Goal: Task Accomplishment & Management: Manage account settings

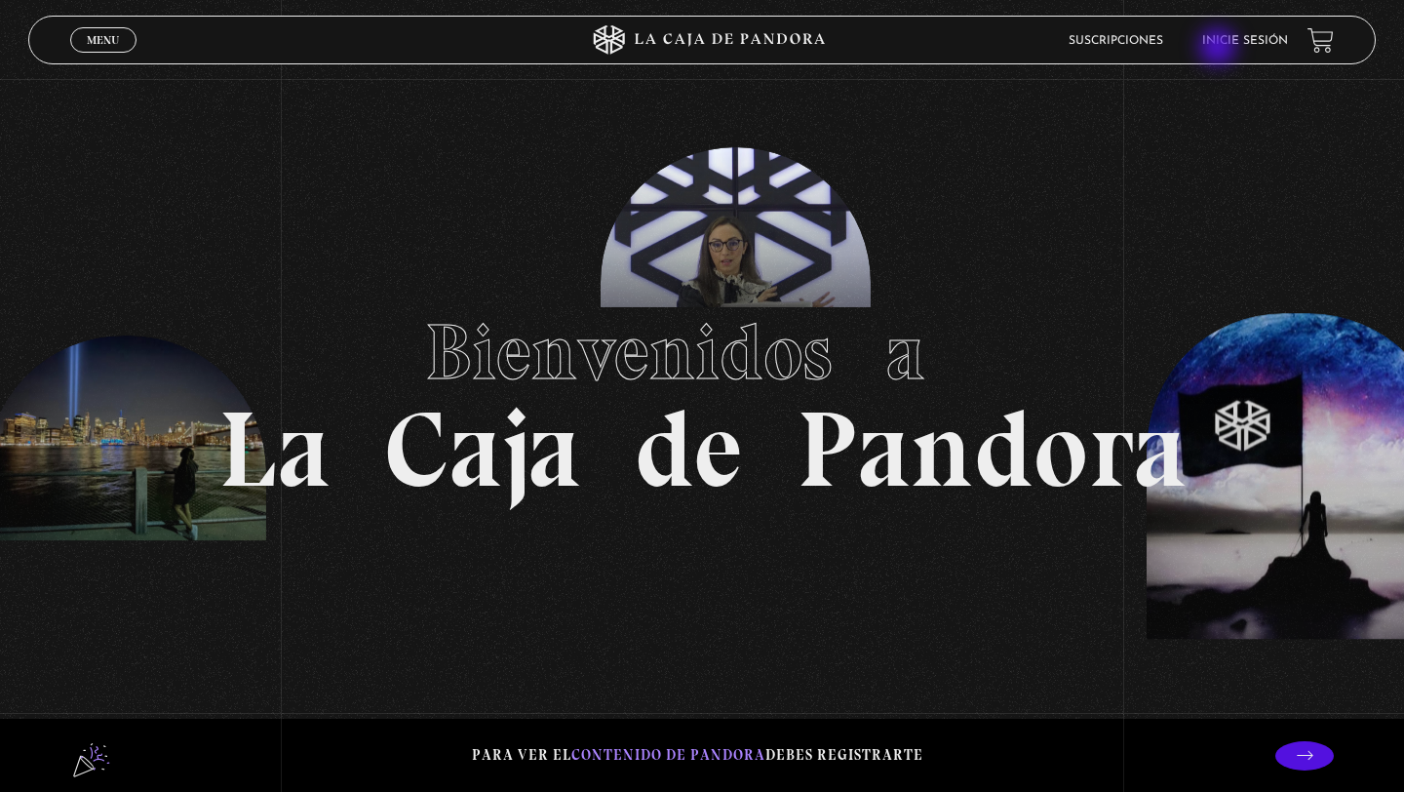
click at [1219, 49] on li "Inicie sesión" at bounding box center [1245, 40] width 86 height 30
click at [90, 757] on lord-icon at bounding box center [94, 755] width 49 height 49
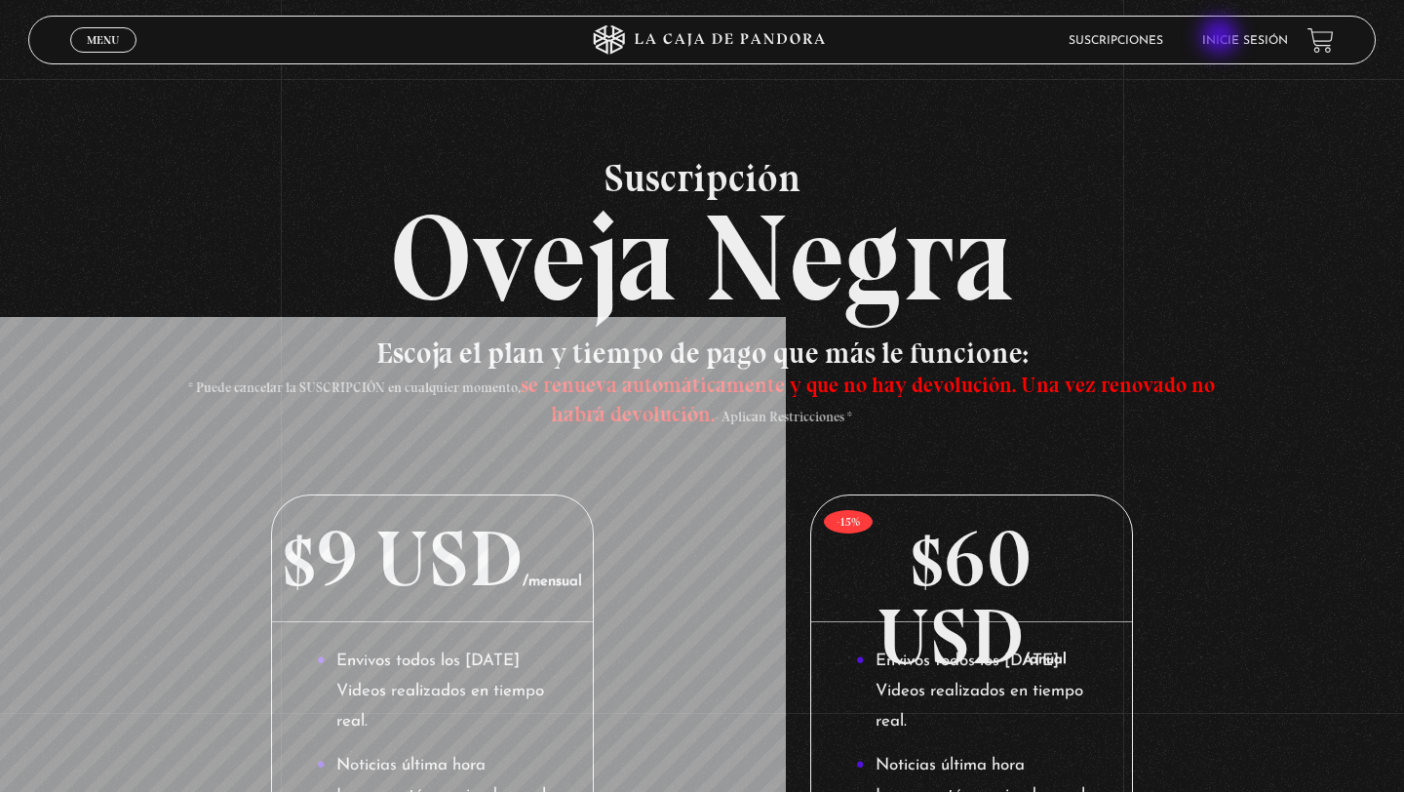
click at [1221, 38] on link "Inicie sesión" at bounding box center [1245, 41] width 86 height 12
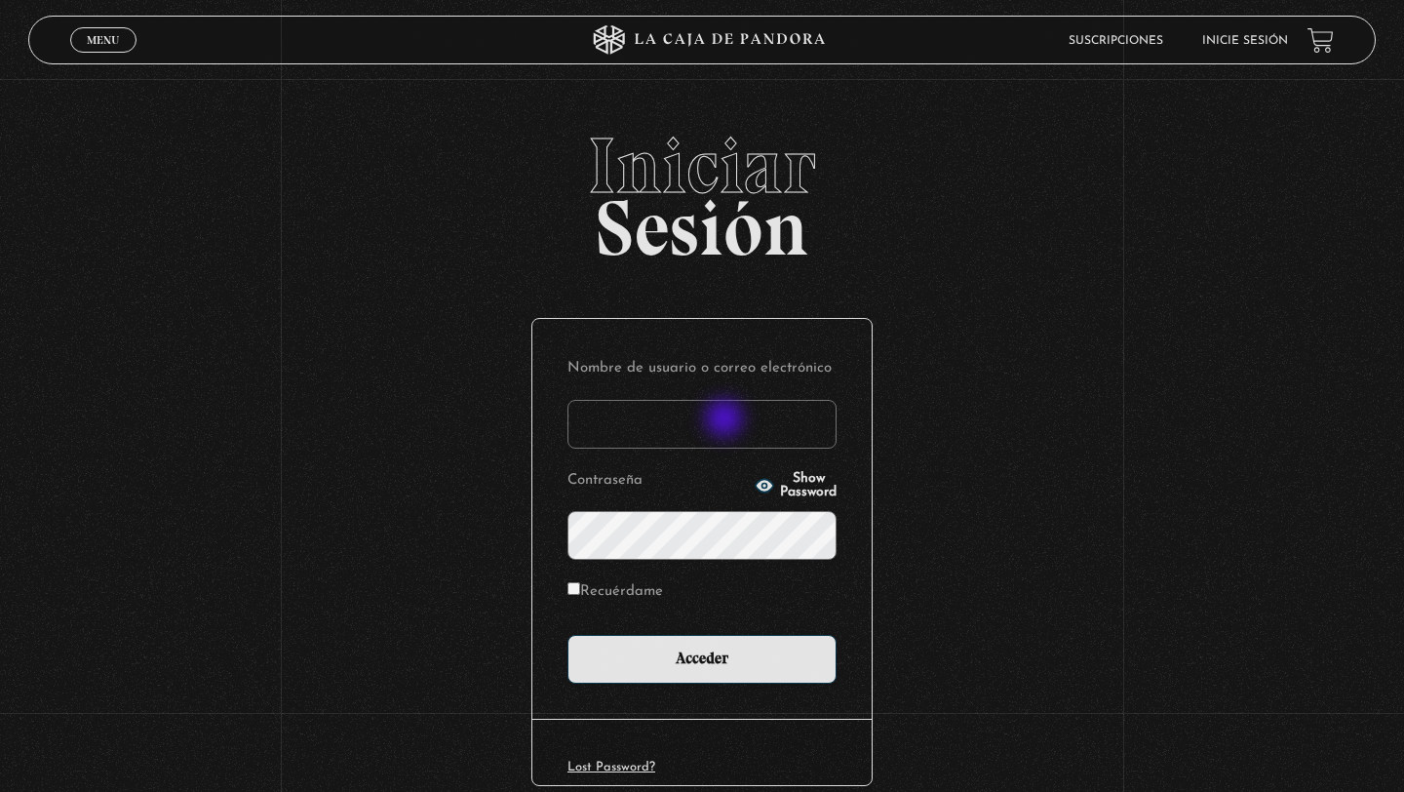
click at [721, 420] on input "Nombre de usuario o correo electrónico" at bounding box center [701, 424] width 269 height 49
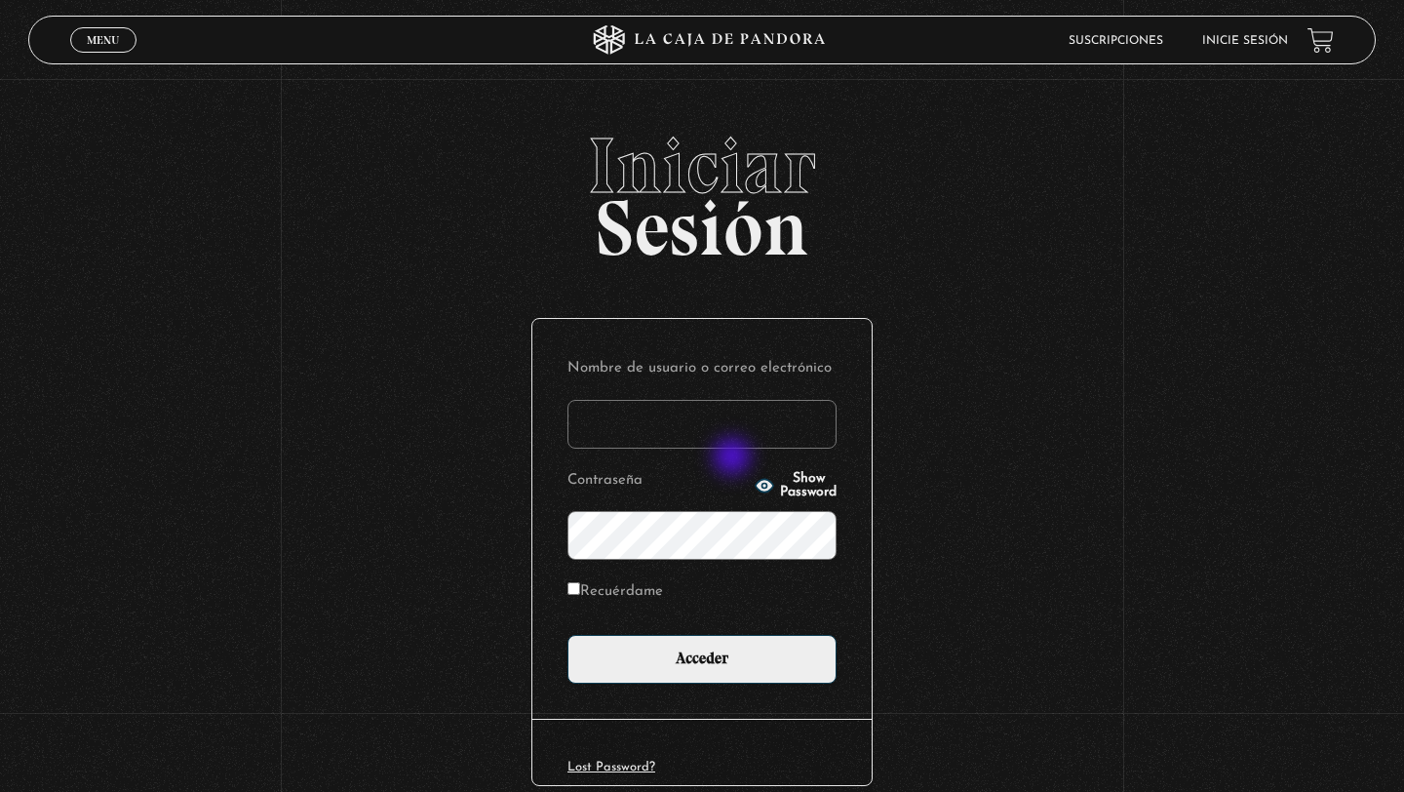
type input "[EMAIL_ADDRESS][DOMAIN_NAME]"
click at [801, 487] on span "Show Password" at bounding box center [808, 485] width 57 height 27
click at [575, 596] on label "Recuérdame" at bounding box center [615, 592] width 96 height 30
click at [575, 595] on input "Recuérdame" at bounding box center [573, 588] width 13 height 13
checkbox input "true"
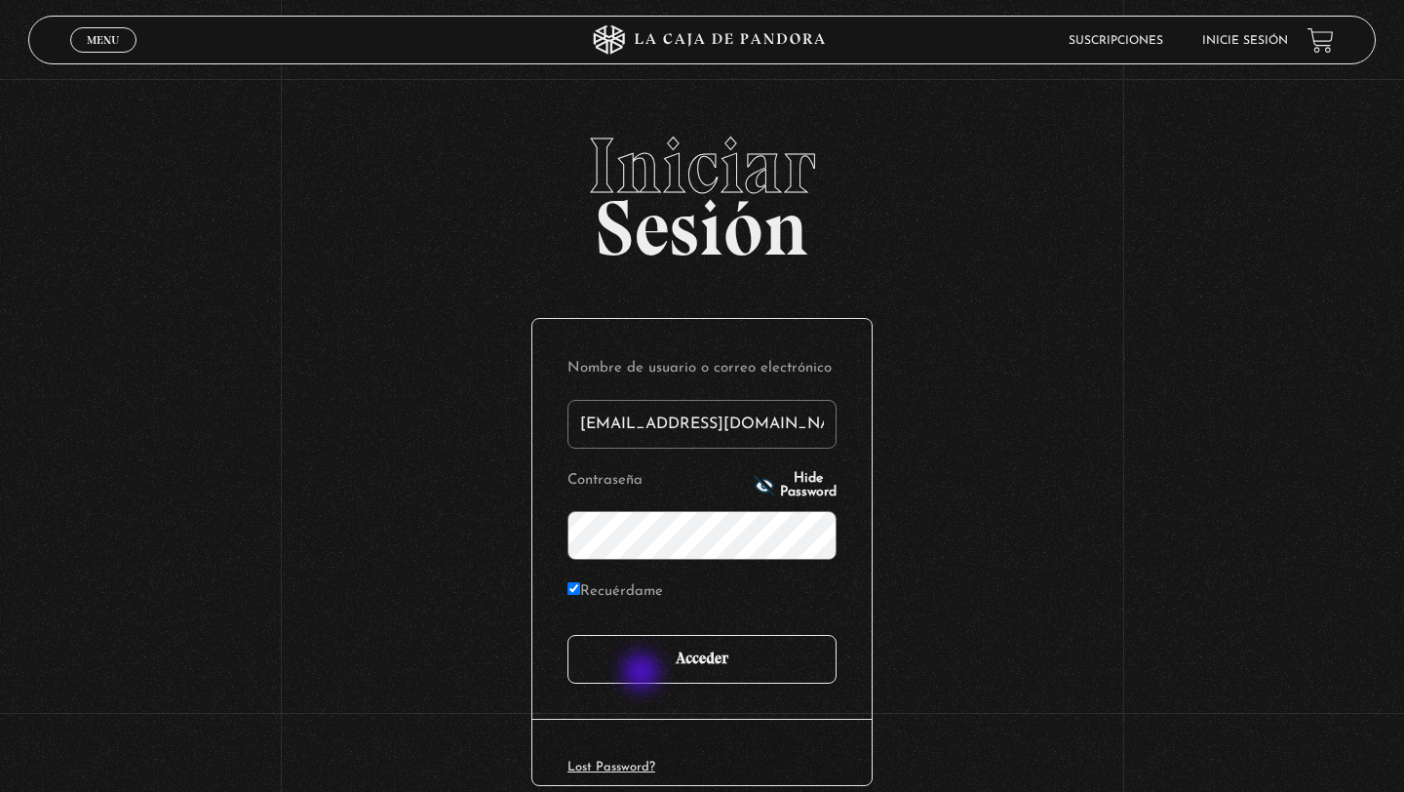
click at [643, 675] on input "Acceder" at bounding box center [701, 659] width 269 height 49
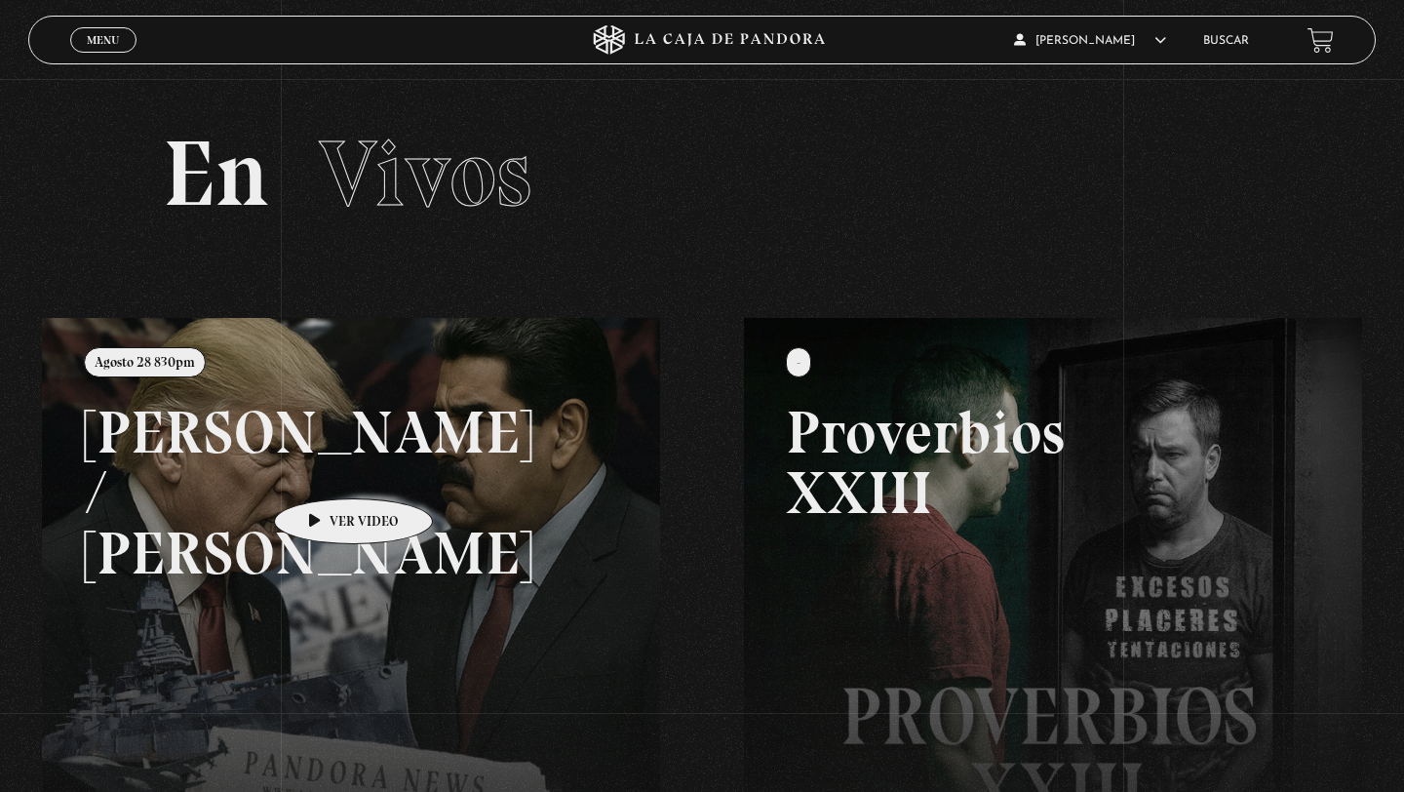
click at [320, 468] on link at bounding box center [744, 714] width 1404 height 792
